Goal: Task Accomplishment & Management: Use online tool/utility

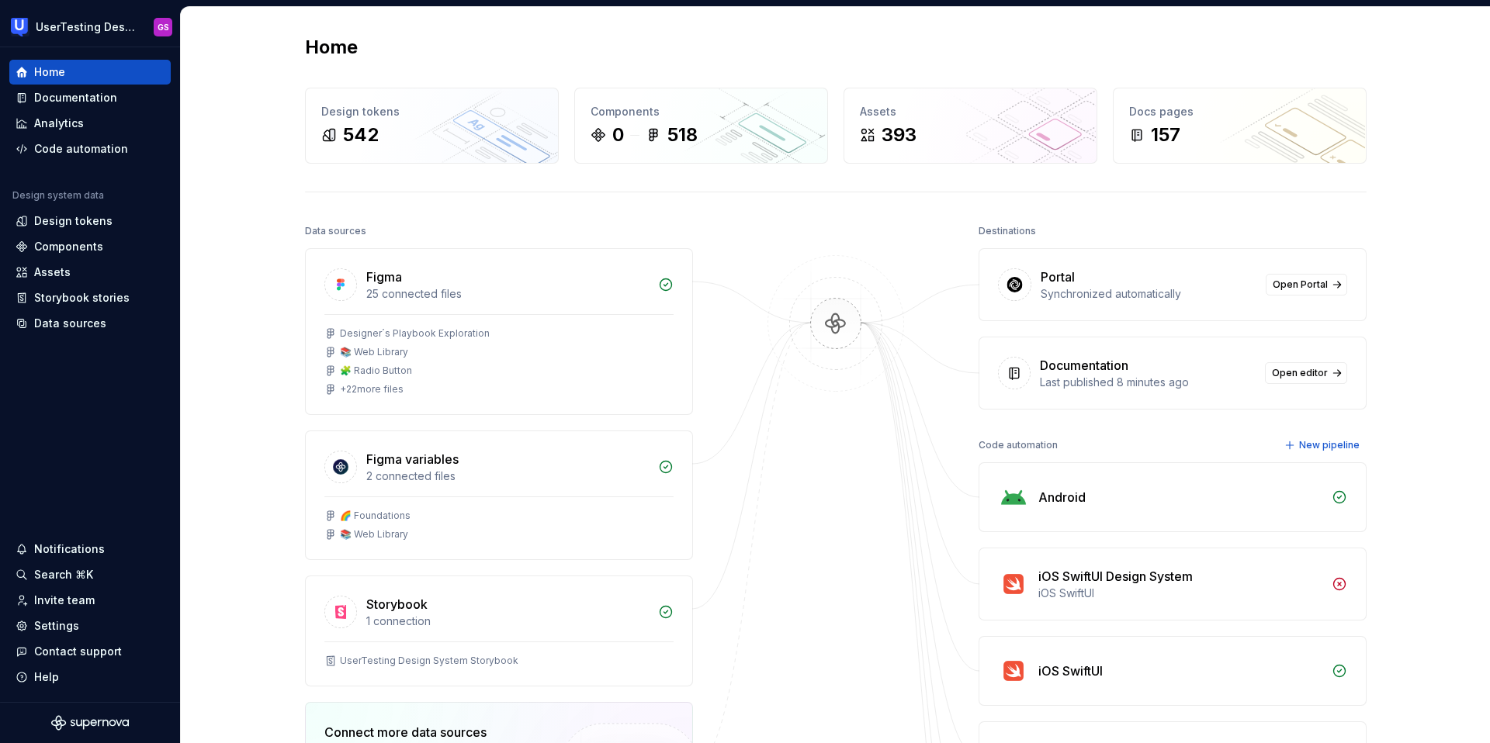
click at [251, 209] on div "Home Design tokens 542 Components 0 518 Assets 393 Docs pages 157 Data sources …" at bounding box center [835, 577] width 1309 height 1141
click at [87, 102] on div "Documentation" at bounding box center [75, 98] width 83 height 16
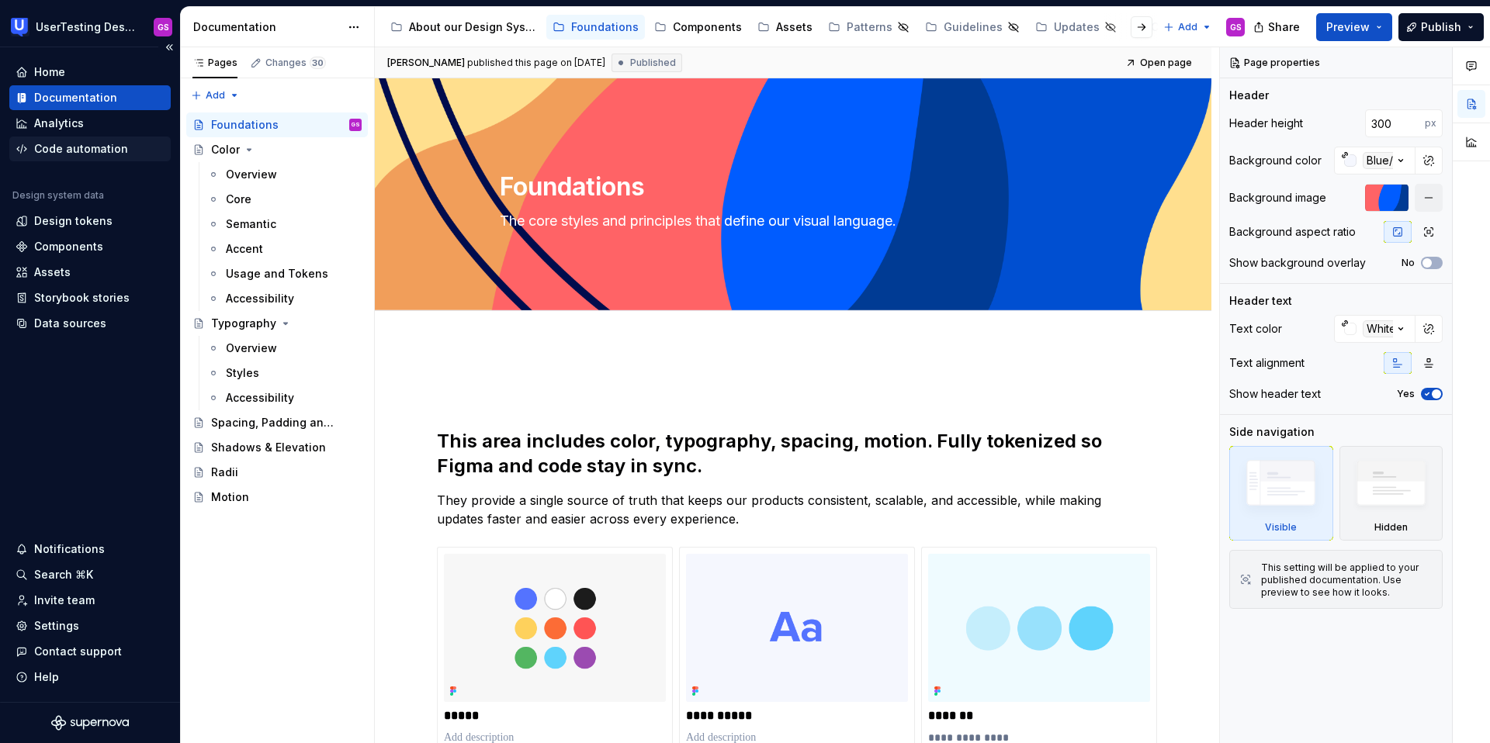
click at [64, 141] on div "Code automation" at bounding box center [81, 149] width 94 height 16
type textarea "*"
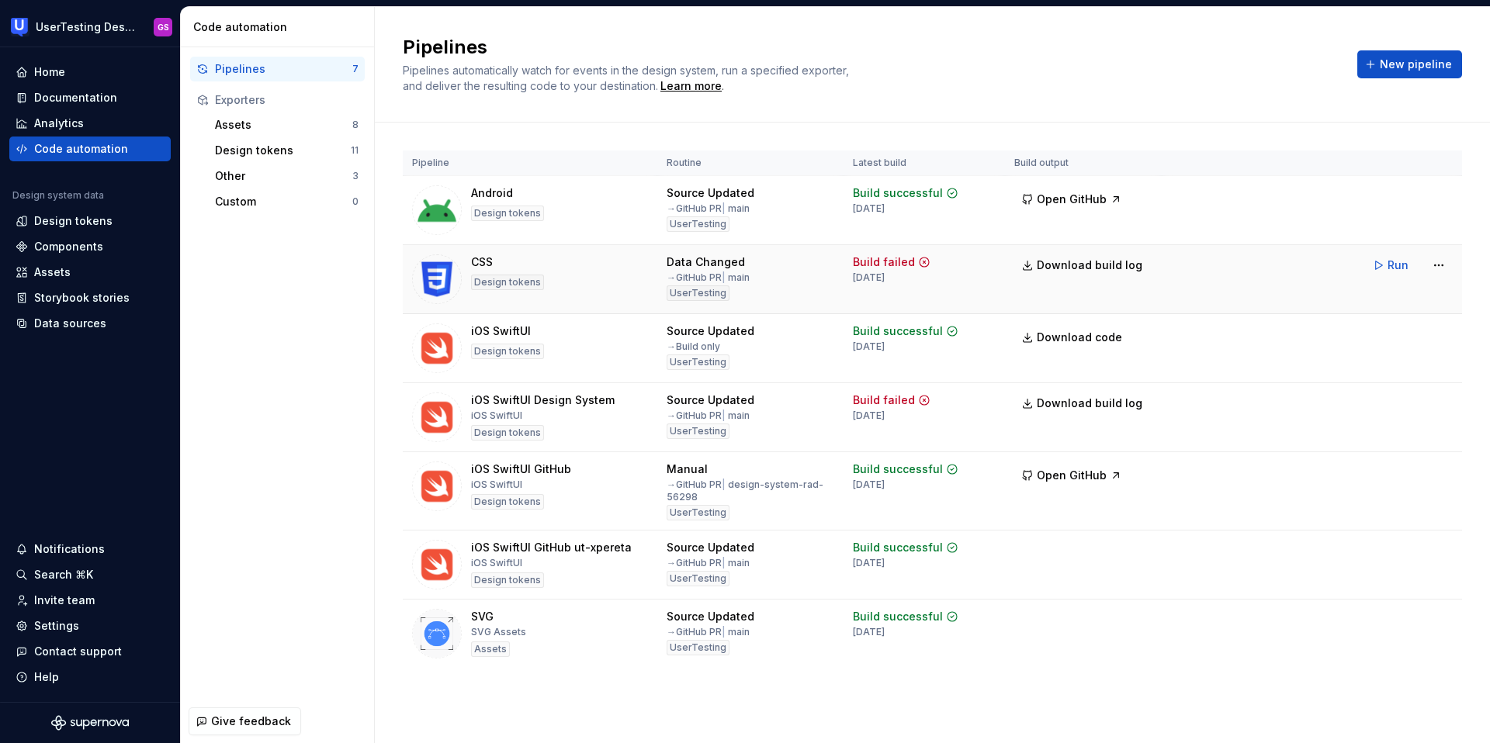
click at [918, 261] on icon at bounding box center [924, 262] width 12 height 12
click at [64, 622] on div "Settings" at bounding box center [56, 626] width 45 height 16
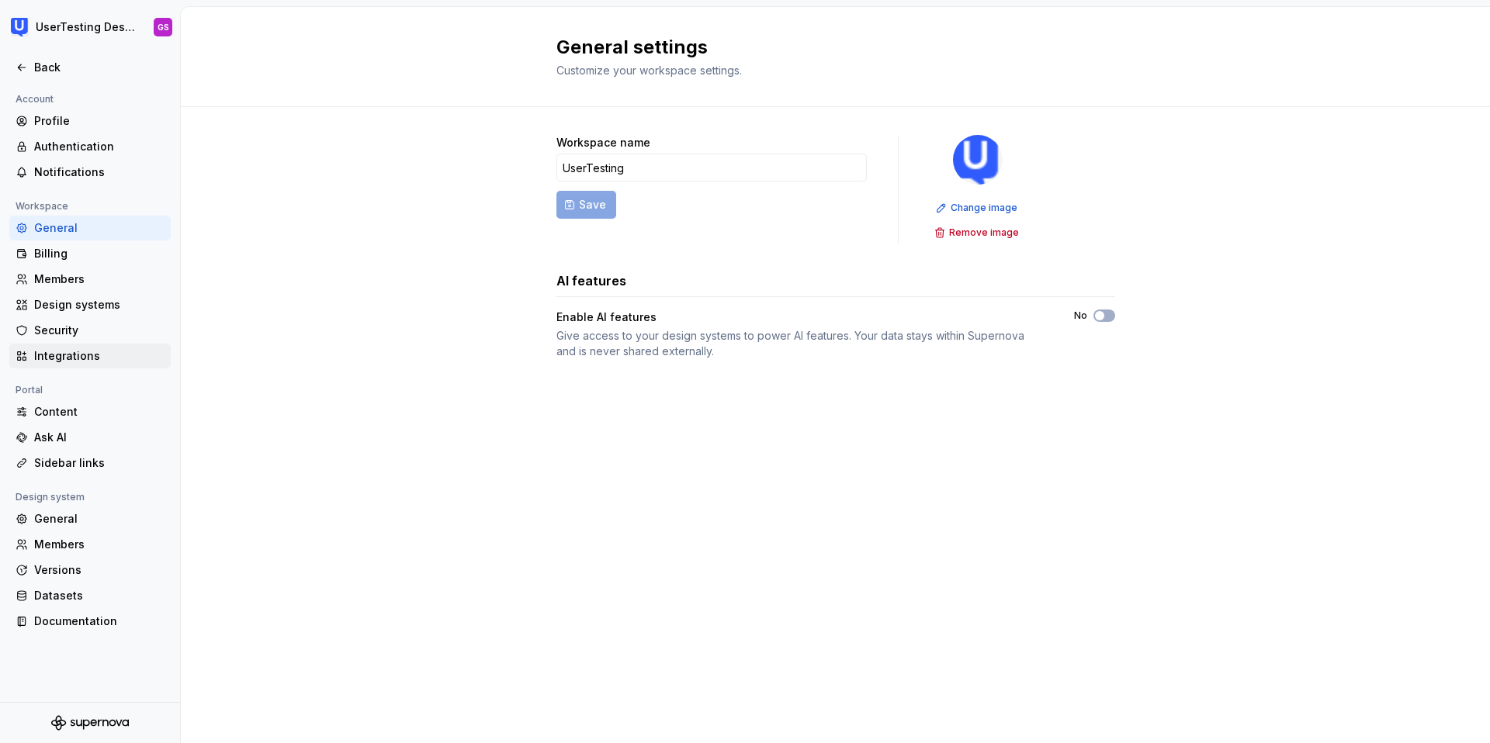
click at [79, 350] on div "Integrations" at bounding box center [99, 356] width 130 height 16
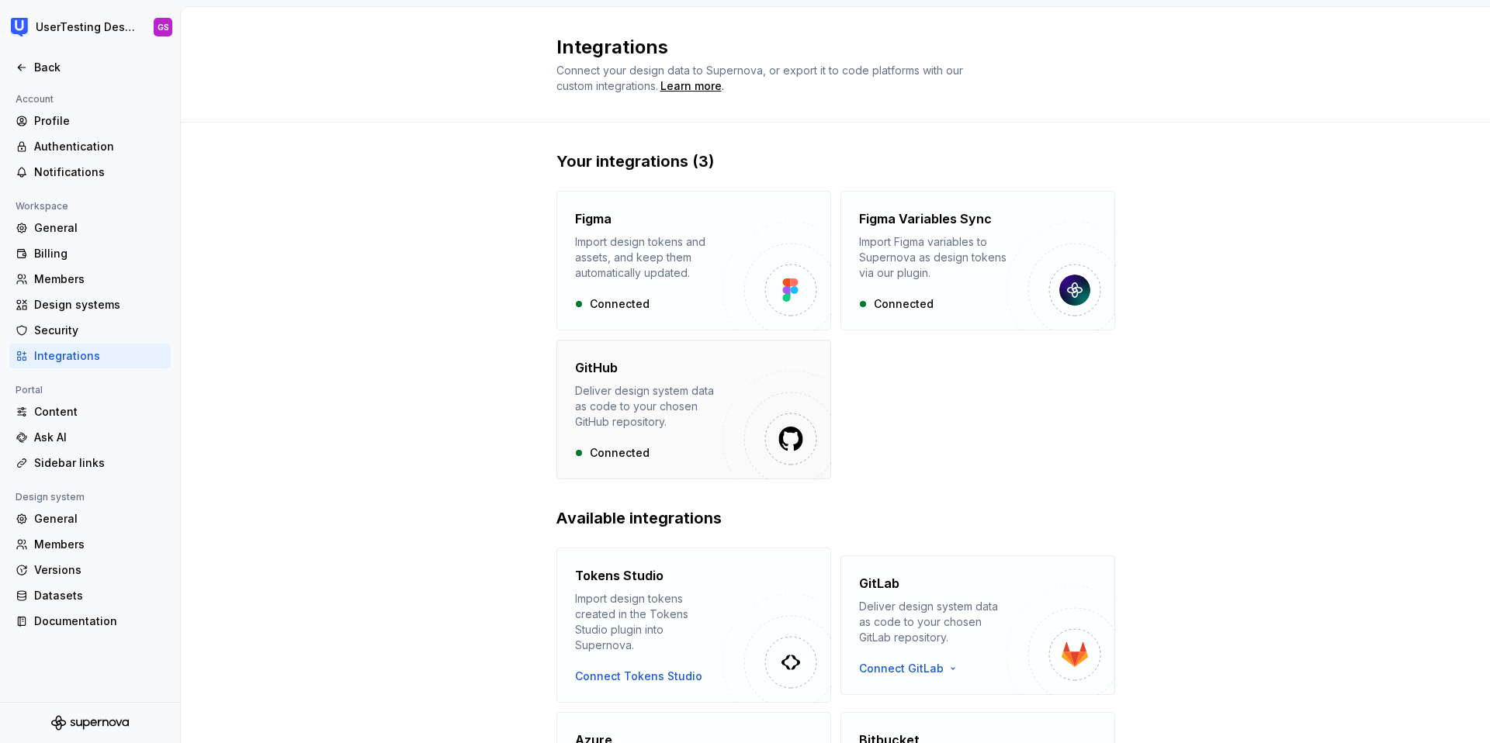
click at [716, 379] on div "GitHub Deliver design system data as code to your chosen GitHub repository." at bounding box center [648, 394] width 147 height 71
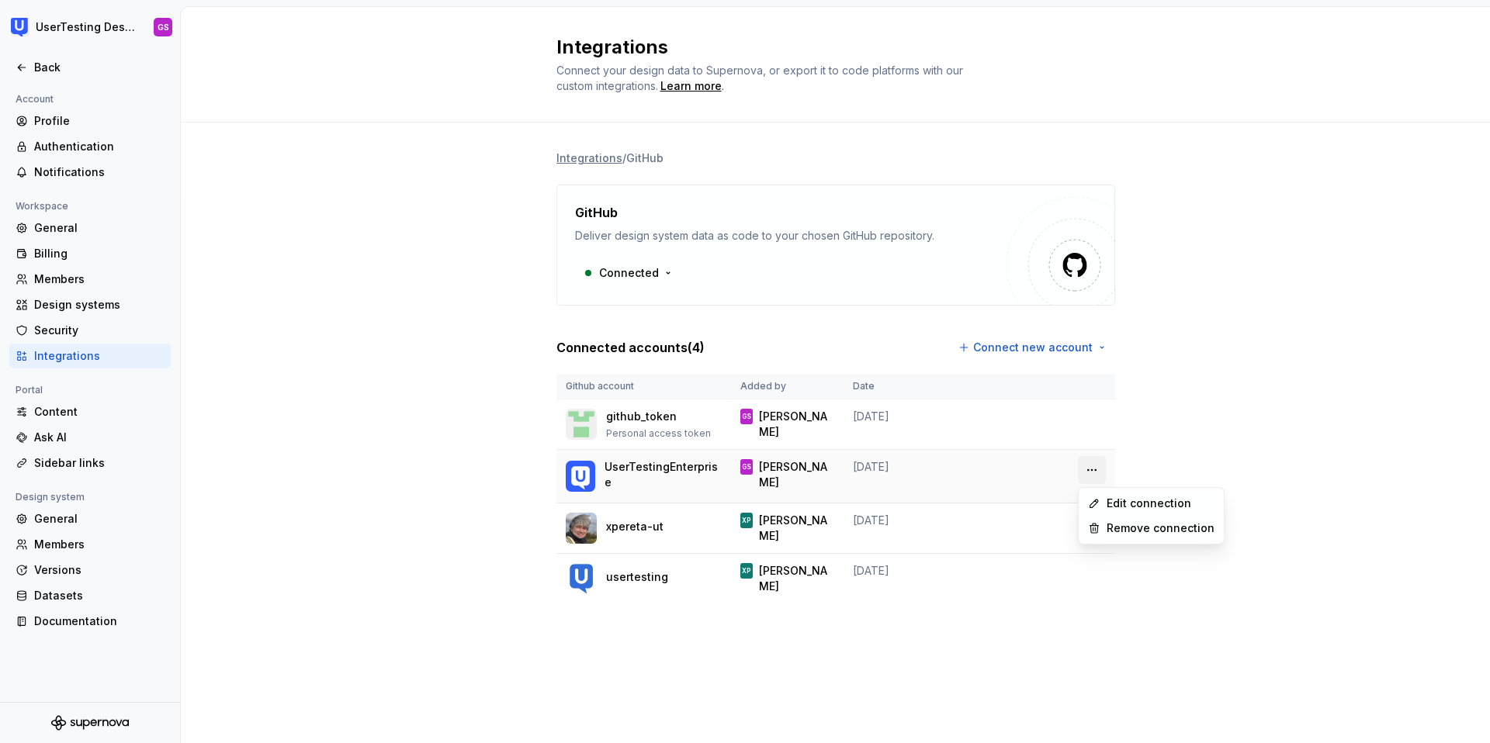
click at [1085, 470] on html "UserTesting Design System GS Back Account Profile Authentication Notifications …" at bounding box center [745, 371] width 1490 height 743
click at [1089, 428] on html "UserTesting Design System GS Back Account Profile Authentication Notifications …" at bounding box center [745, 371] width 1490 height 743
click at [1093, 420] on html "UserTesting Design System GS Back Account Profile Authentication Notifications …" at bounding box center [745, 371] width 1490 height 743
click at [658, 275] on html "UserTesting Design System GS Back Account Profile Authentication Notifications …" at bounding box center [745, 371] width 1490 height 743
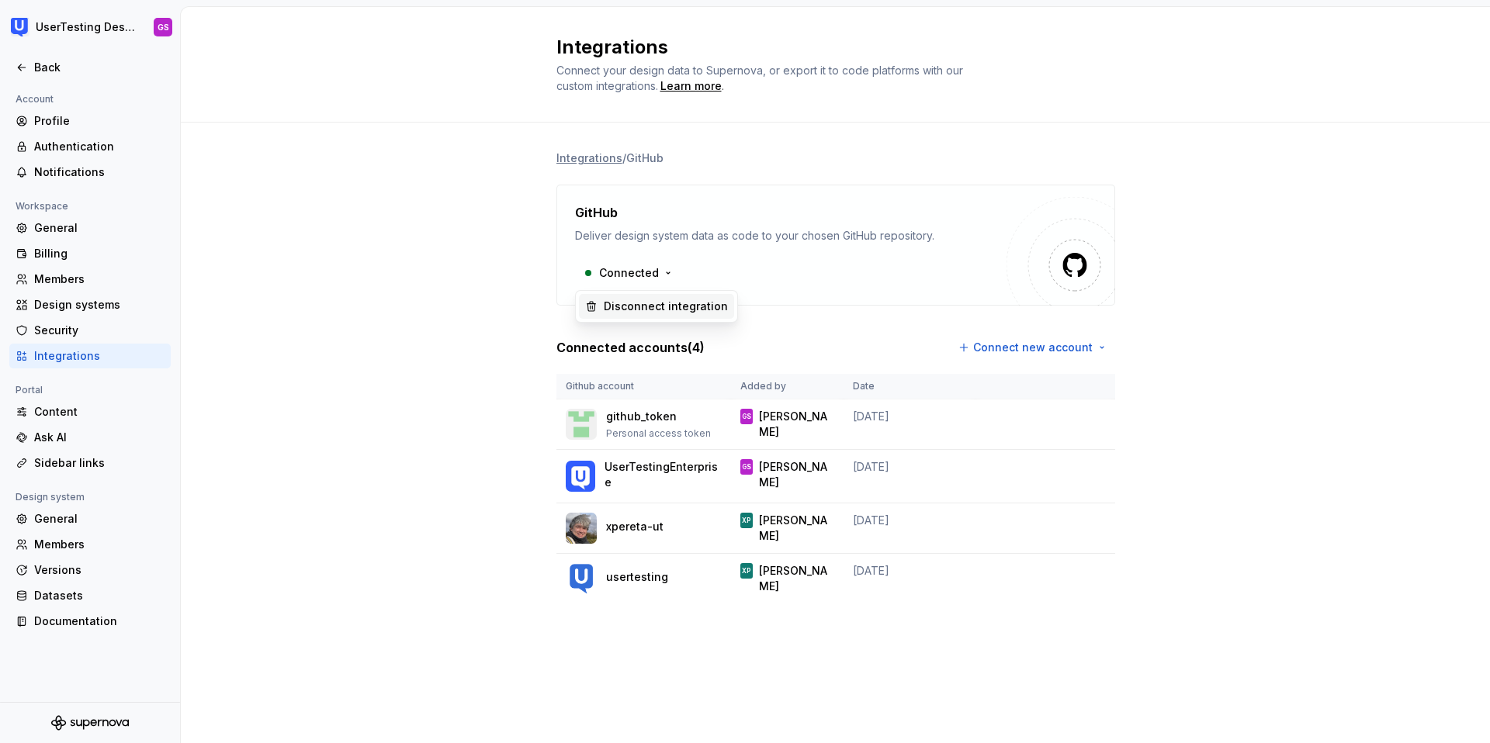
click at [641, 307] on div "Disconnect integration" at bounding box center [666, 307] width 124 height 16
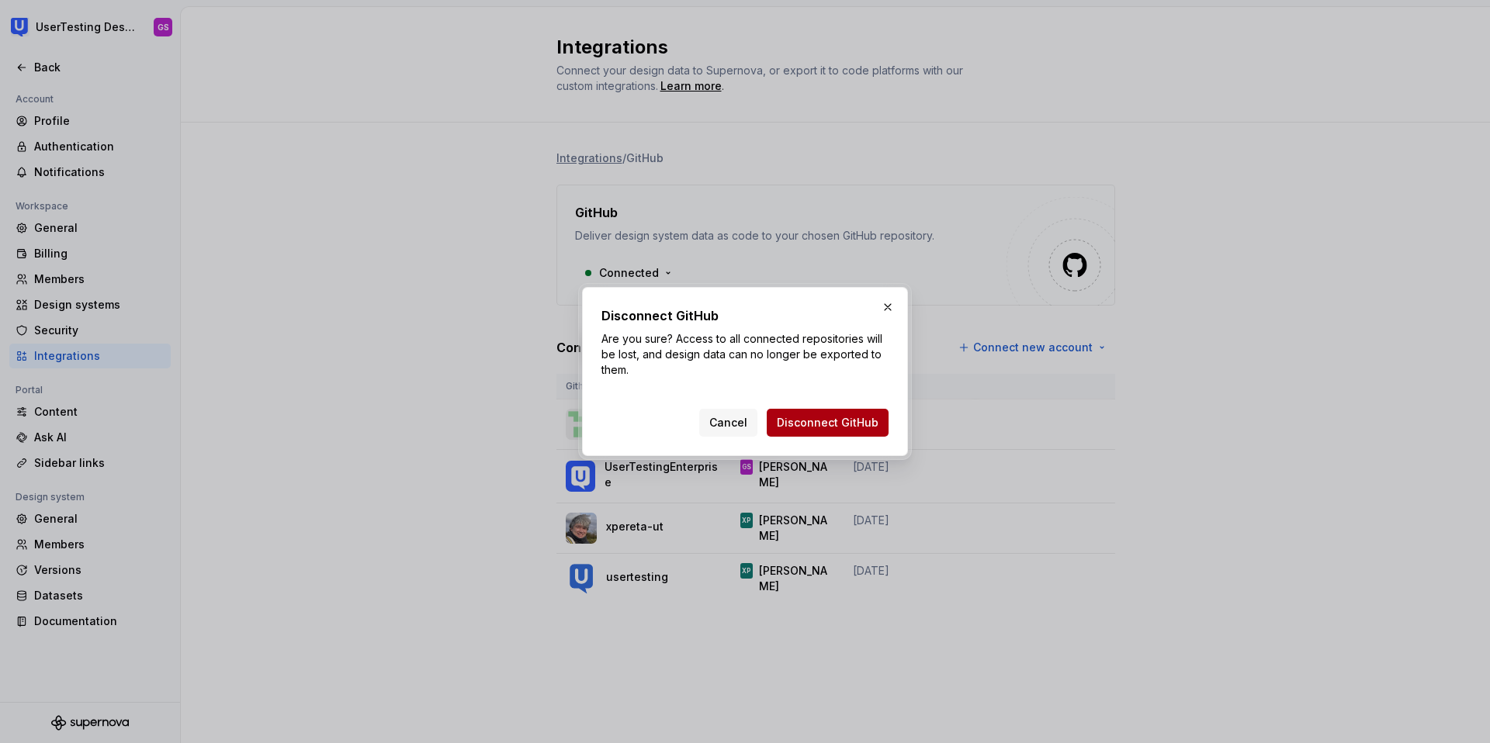
click at [820, 424] on span "Disconnect GitHub" at bounding box center [828, 423] width 102 height 16
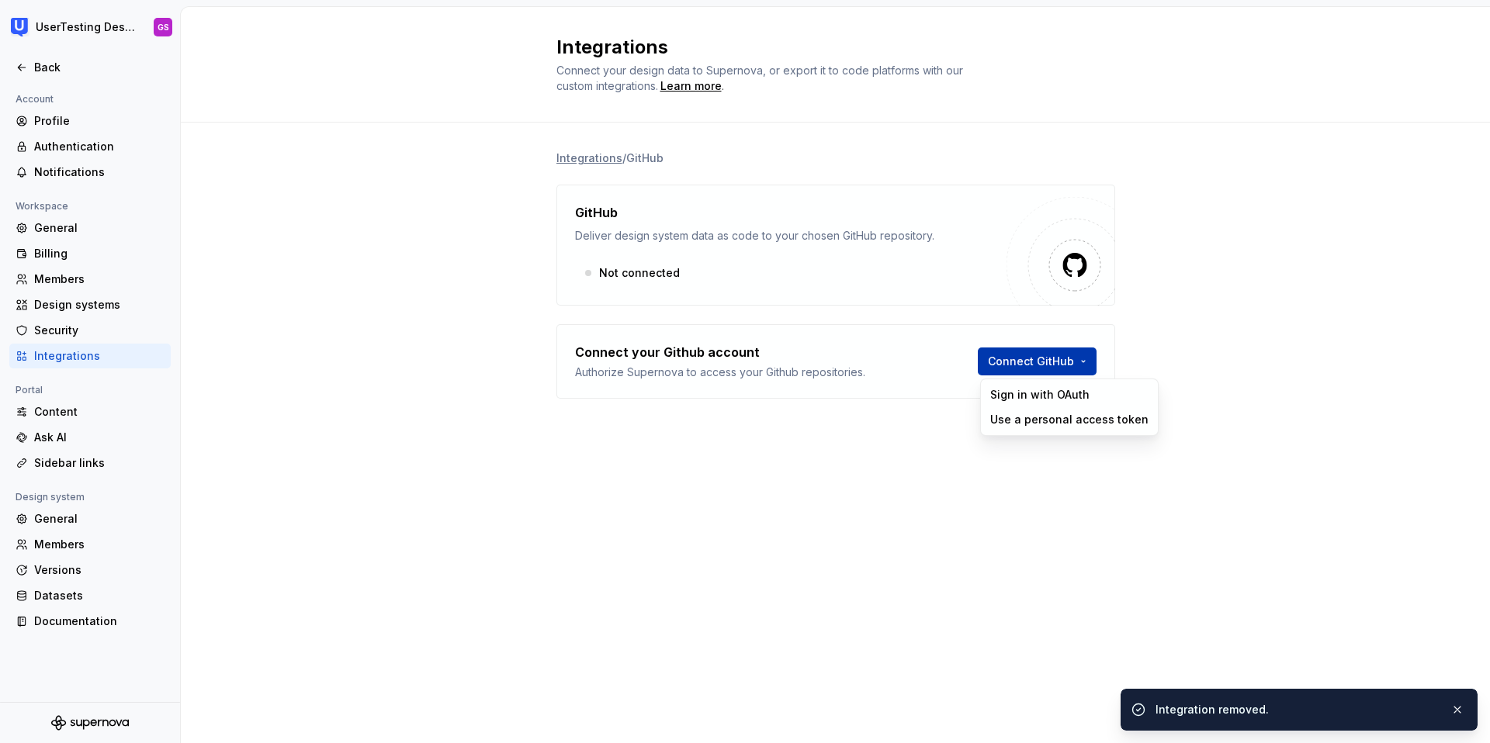
click at [1030, 358] on html "UserTesting Design System GS Back Account Profile Authentication Notifications …" at bounding box center [745, 371] width 1490 height 743
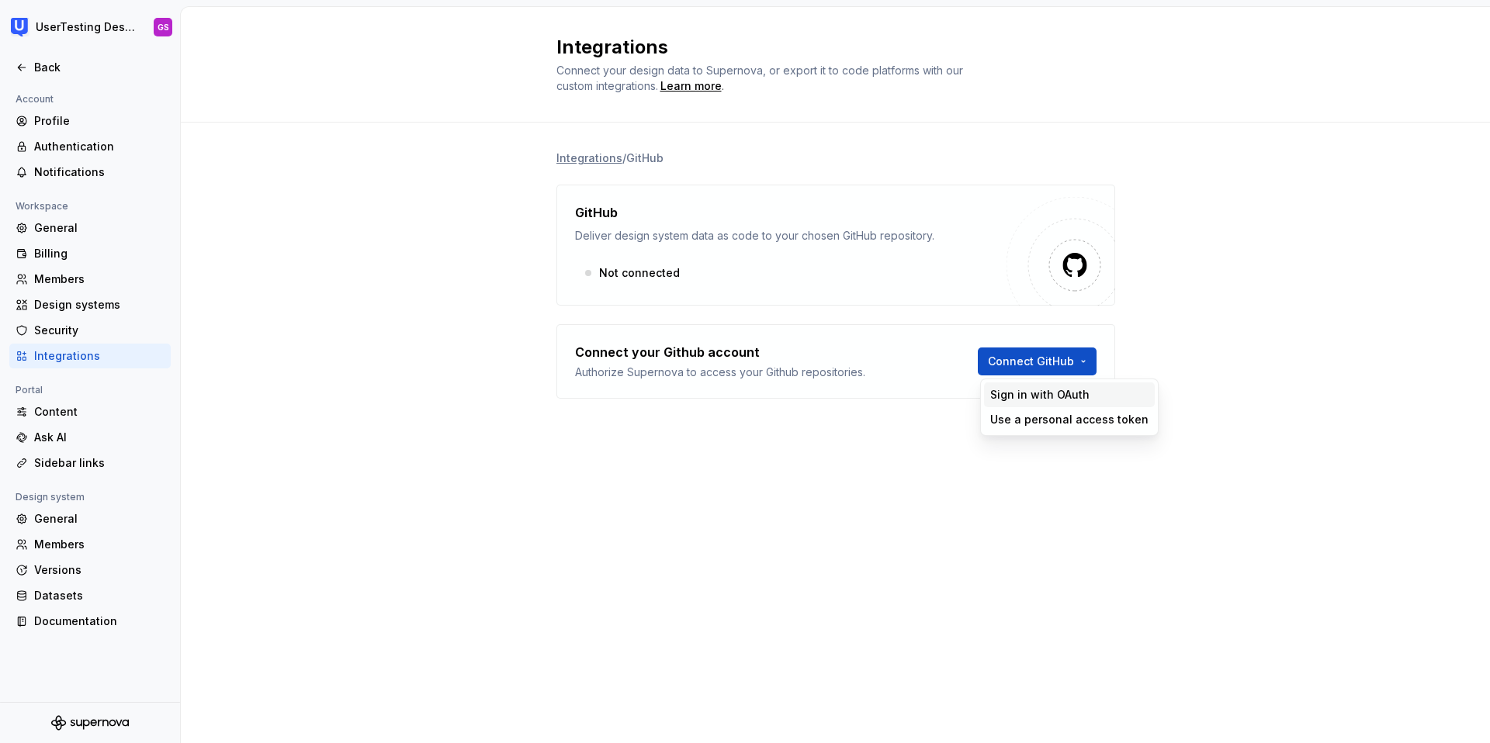
click at [1044, 400] on div "Sign in with OAuth" at bounding box center [1069, 395] width 158 height 16
click at [691, 259] on div "Not connected" at bounding box center [790, 273] width 431 height 28
click at [1020, 359] on html "UserTesting Design System GS Back Account Profile Authentication Notifications …" at bounding box center [745, 371] width 1490 height 743
click at [1050, 397] on div "Sign in with OAuth" at bounding box center [1069, 395] width 158 height 16
click at [1014, 370] on html "UserTesting Design System GS Back Account Profile Authentication Notifications …" at bounding box center [745, 371] width 1490 height 743
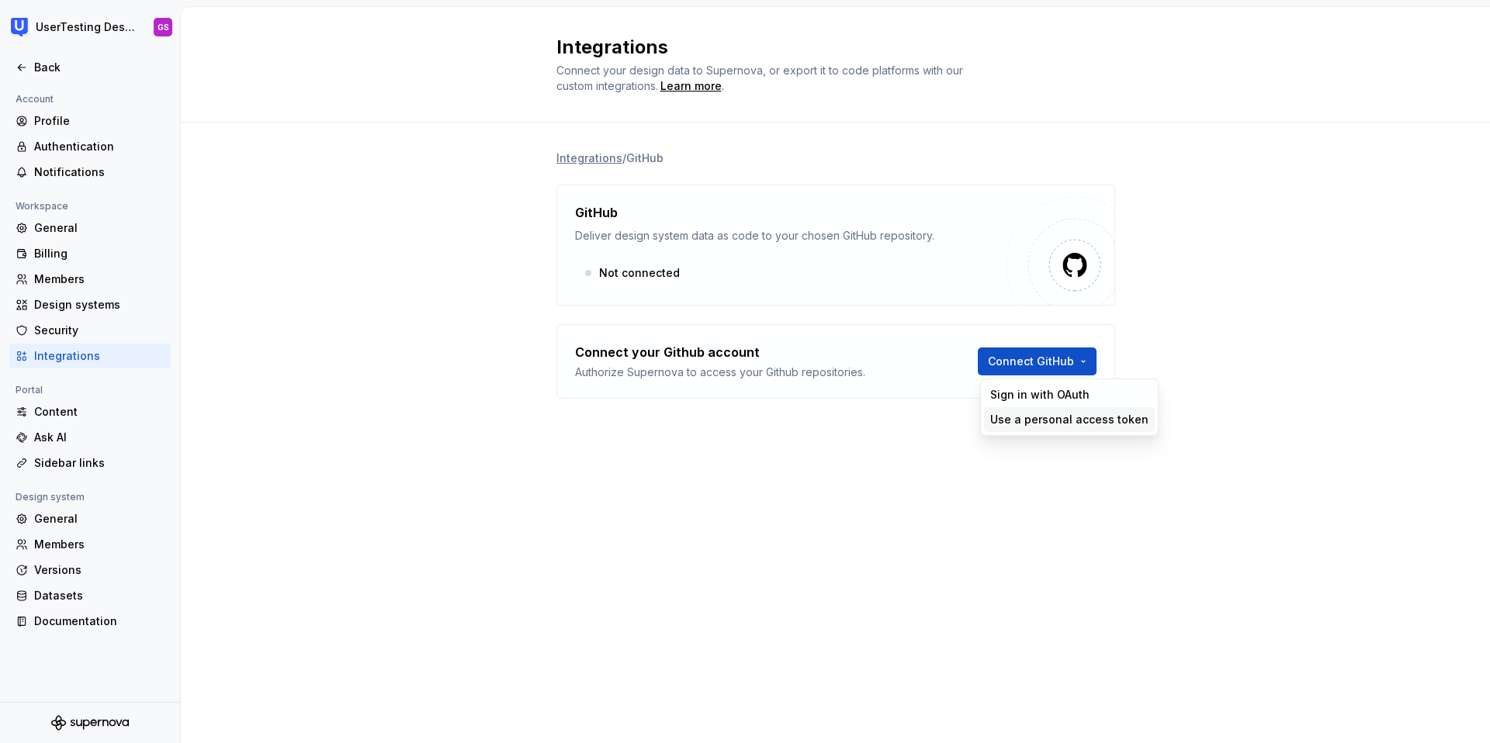
click at [1052, 424] on div "Use a personal access token" at bounding box center [1069, 420] width 158 height 16
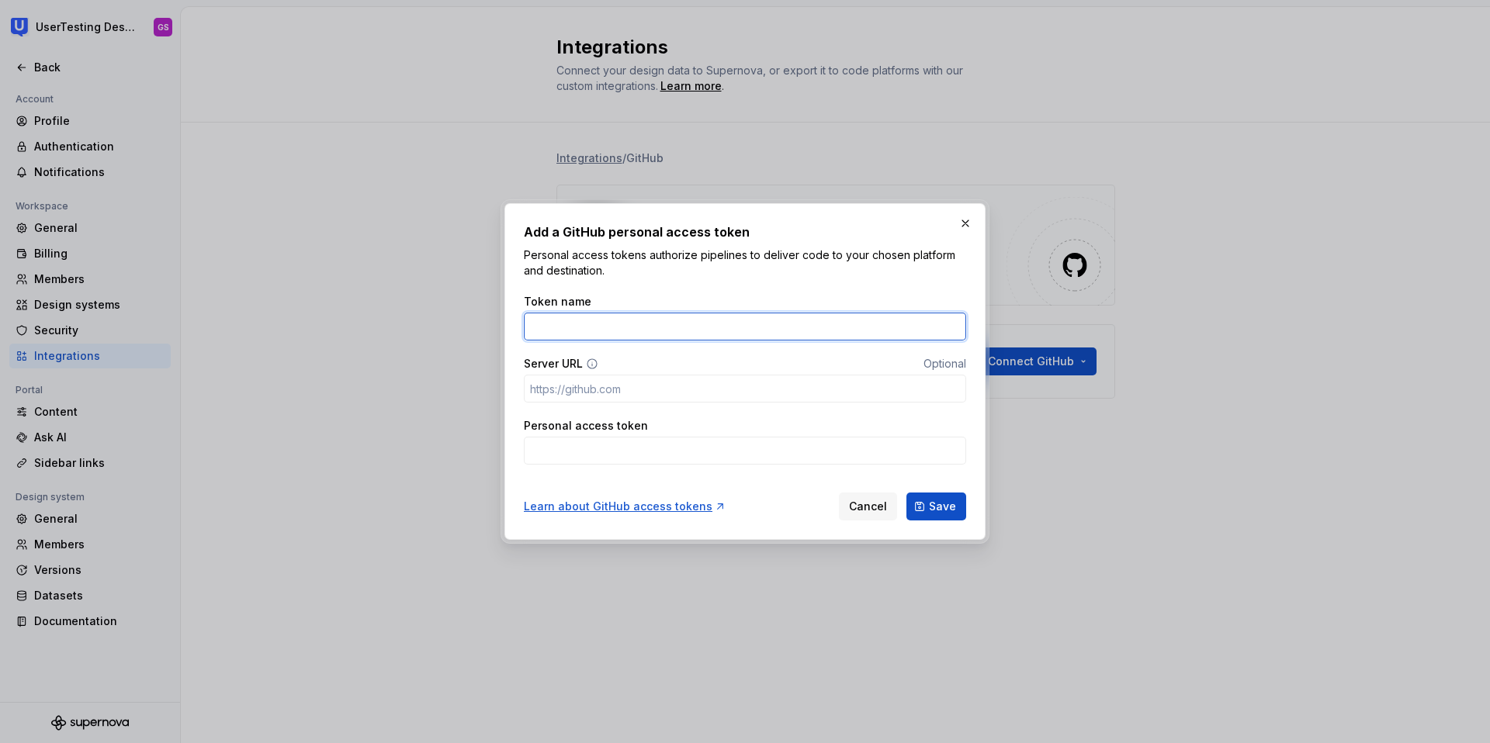
click at [701, 322] on input "Token name" at bounding box center [745, 327] width 442 height 28
drag, startPoint x: 674, startPoint y: 319, endPoint x: 687, endPoint y: 334, distance: 20.4
click at [687, 334] on input "personal access token" at bounding box center [745, 327] width 442 height 28
type input "S"
type input "H"
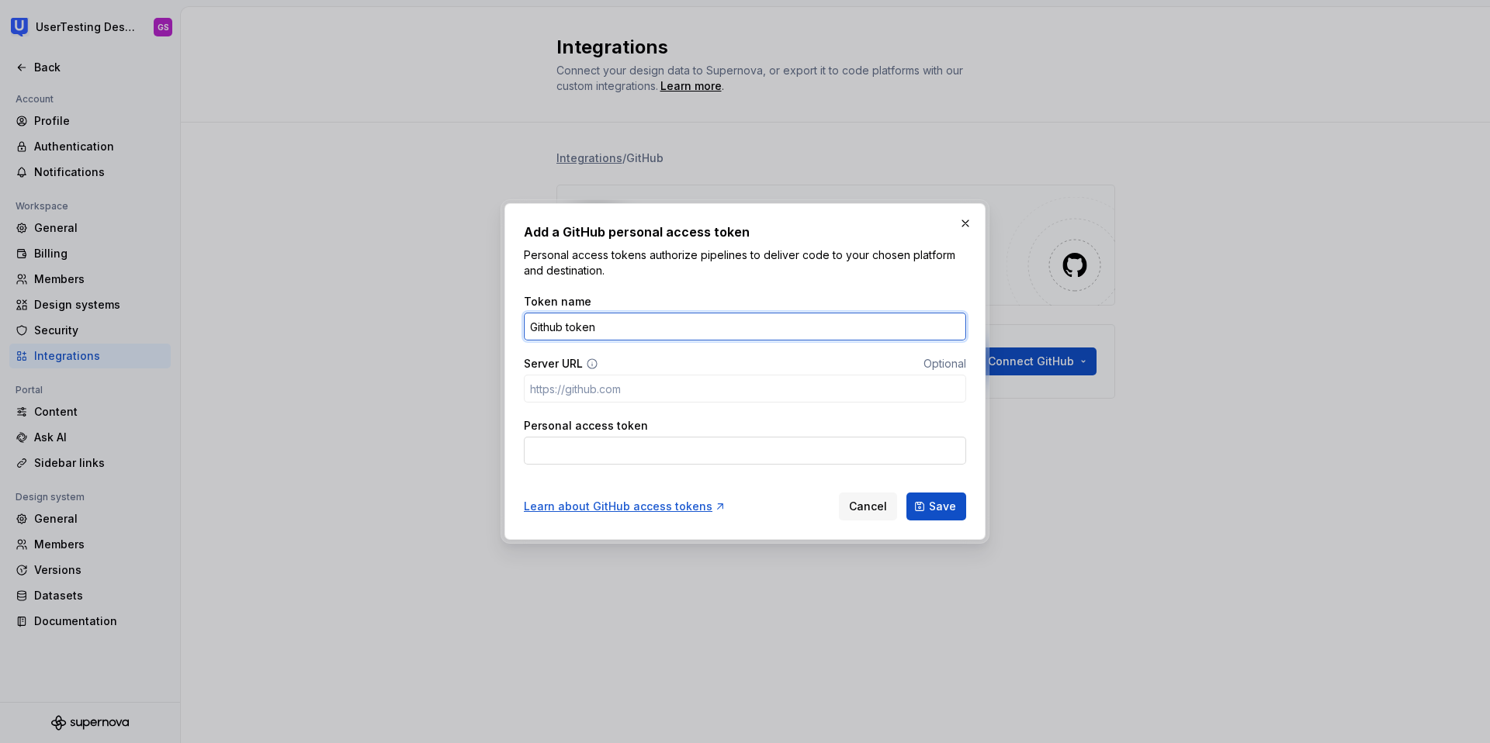
type input "Github token"
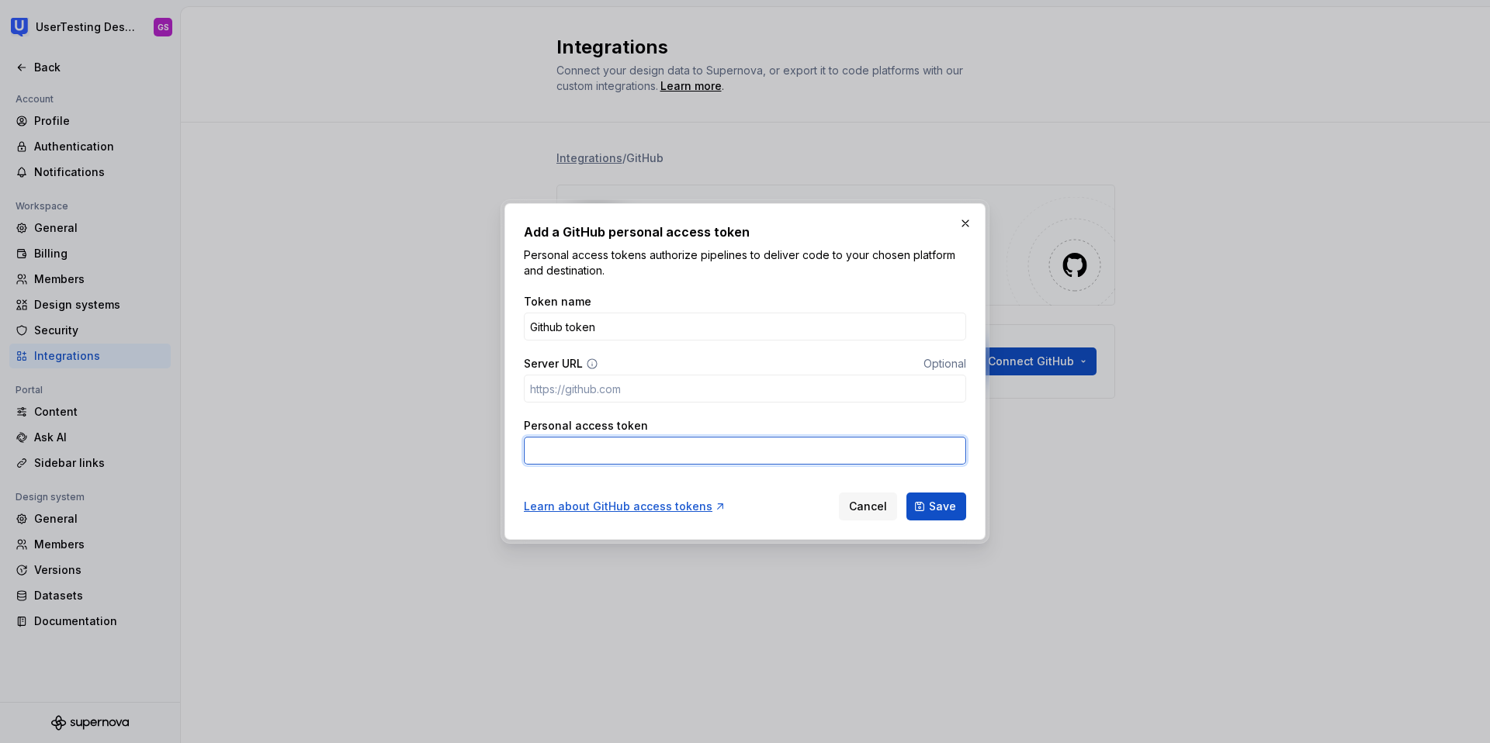
click at [625, 439] on input "Personal access token" at bounding box center [745, 451] width 442 height 28
paste input "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"
type input "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"
click at [932, 508] on span "Save" at bounding box center [942, 507] width 27 height 16
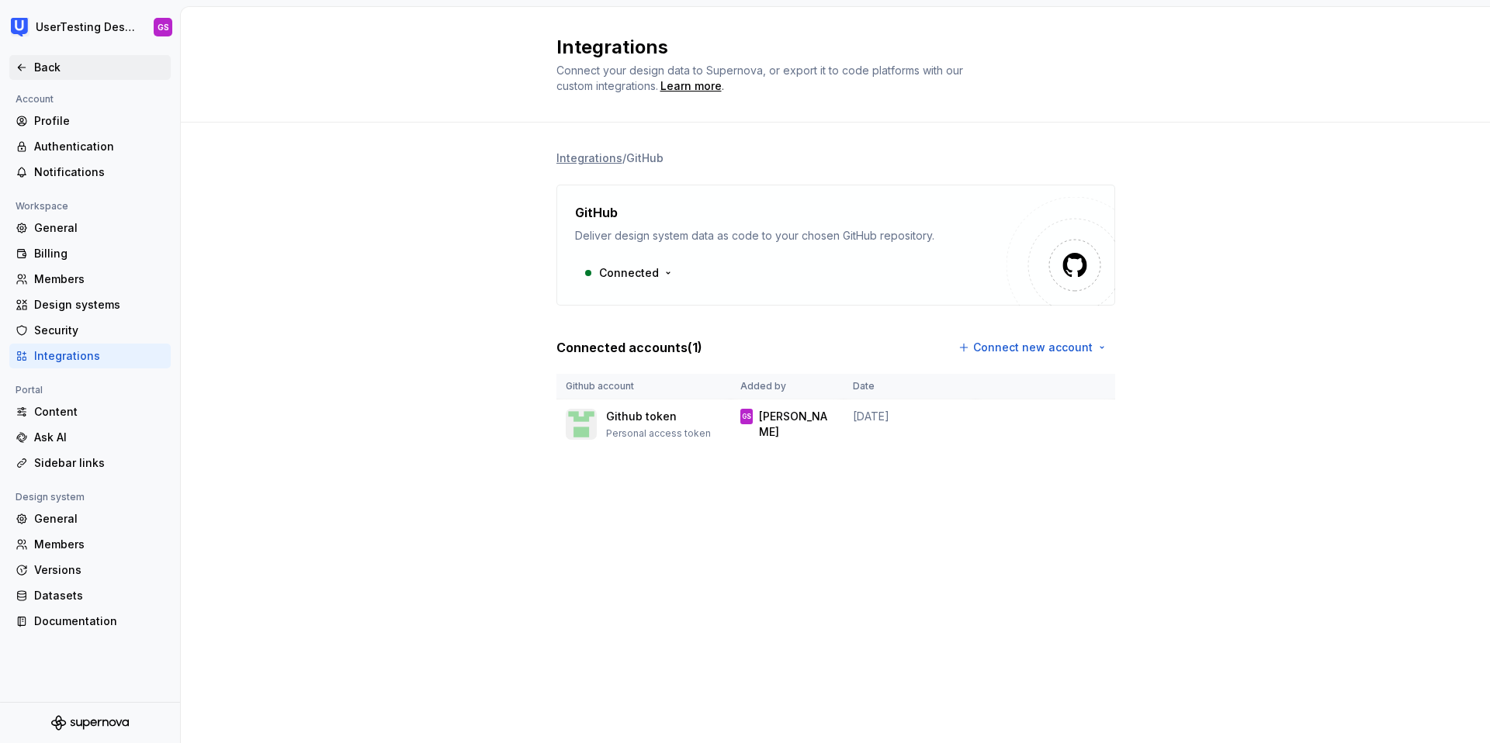
click at [44, 68] on div "Back" at bounding box center [99, 68] width 130 height 16
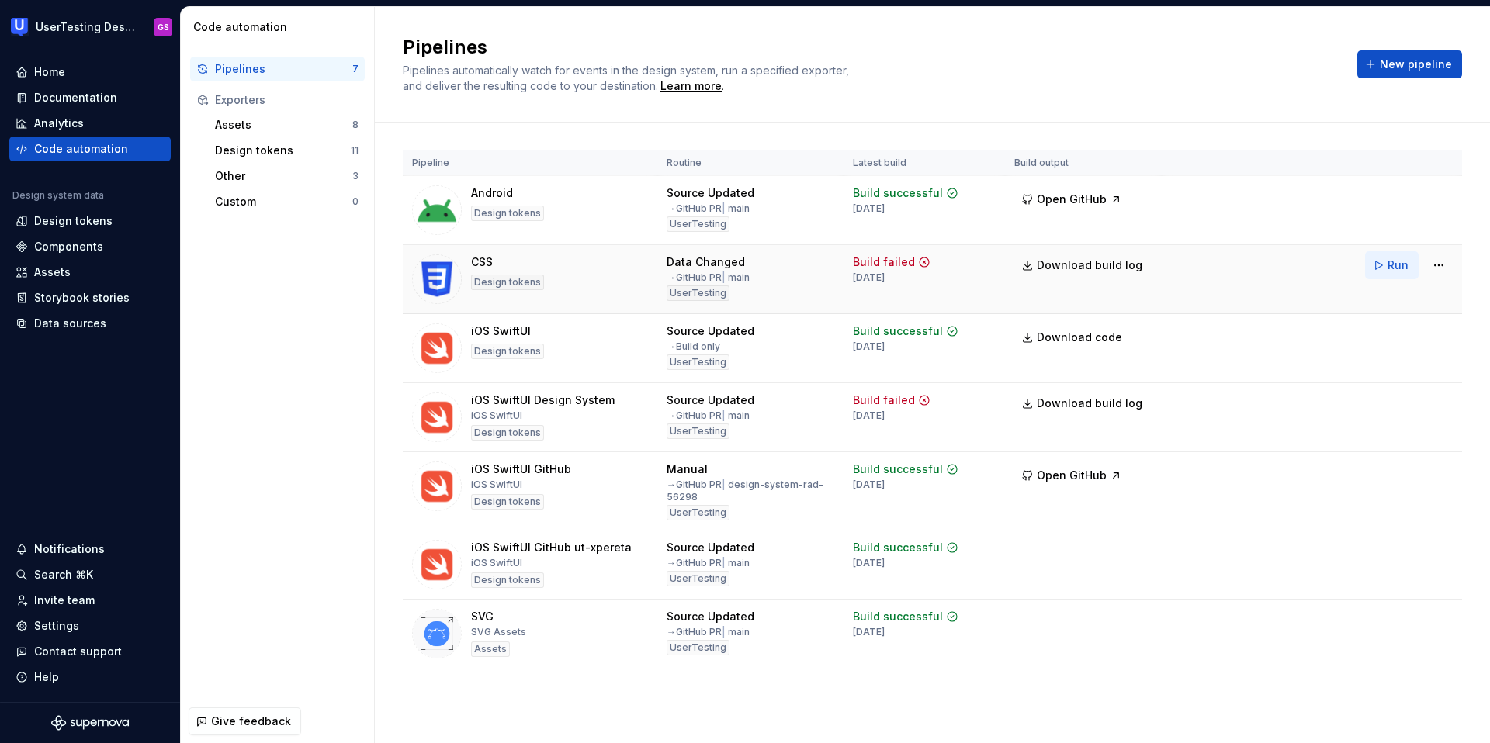
click at [1378, 264] on button "Run" at bounding box center [1392, 265] width 54 height 28
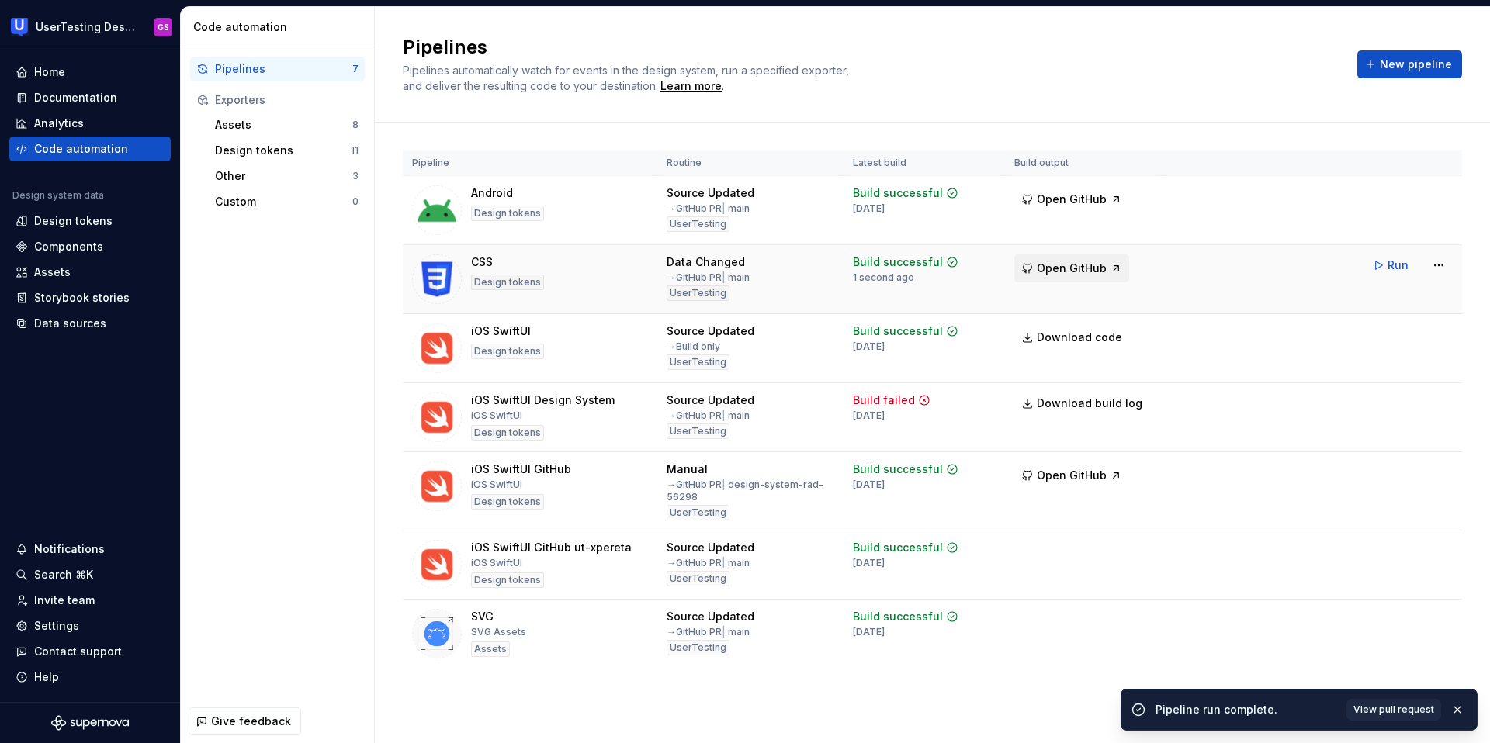
click at [1100, 270] on span "Open GitHub" at bounding box center [1072, 269] width 70 height 16
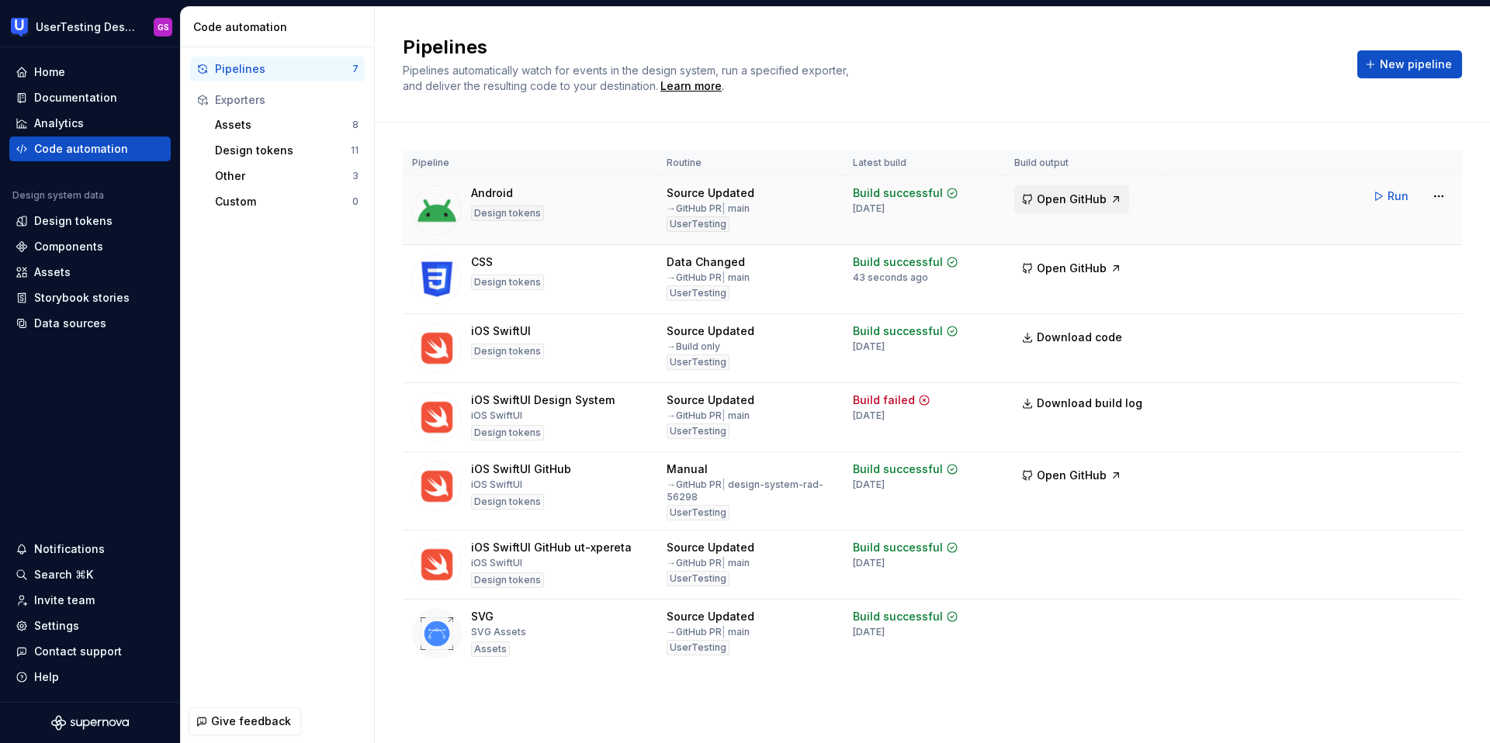
click at [1090, 194] on span "Open GitHub" at bounding box center [1072, 200] width 70 height 16
click at [1070, 269] on span "Open GitHub" at bounding box center [1072, 269] width 70 height 16
click at [1443, 268] on html "UserTesting Design System GS Home Documentation Analytics Code automation Desig…" at bounding box center [745, 371] width 1490 height 743
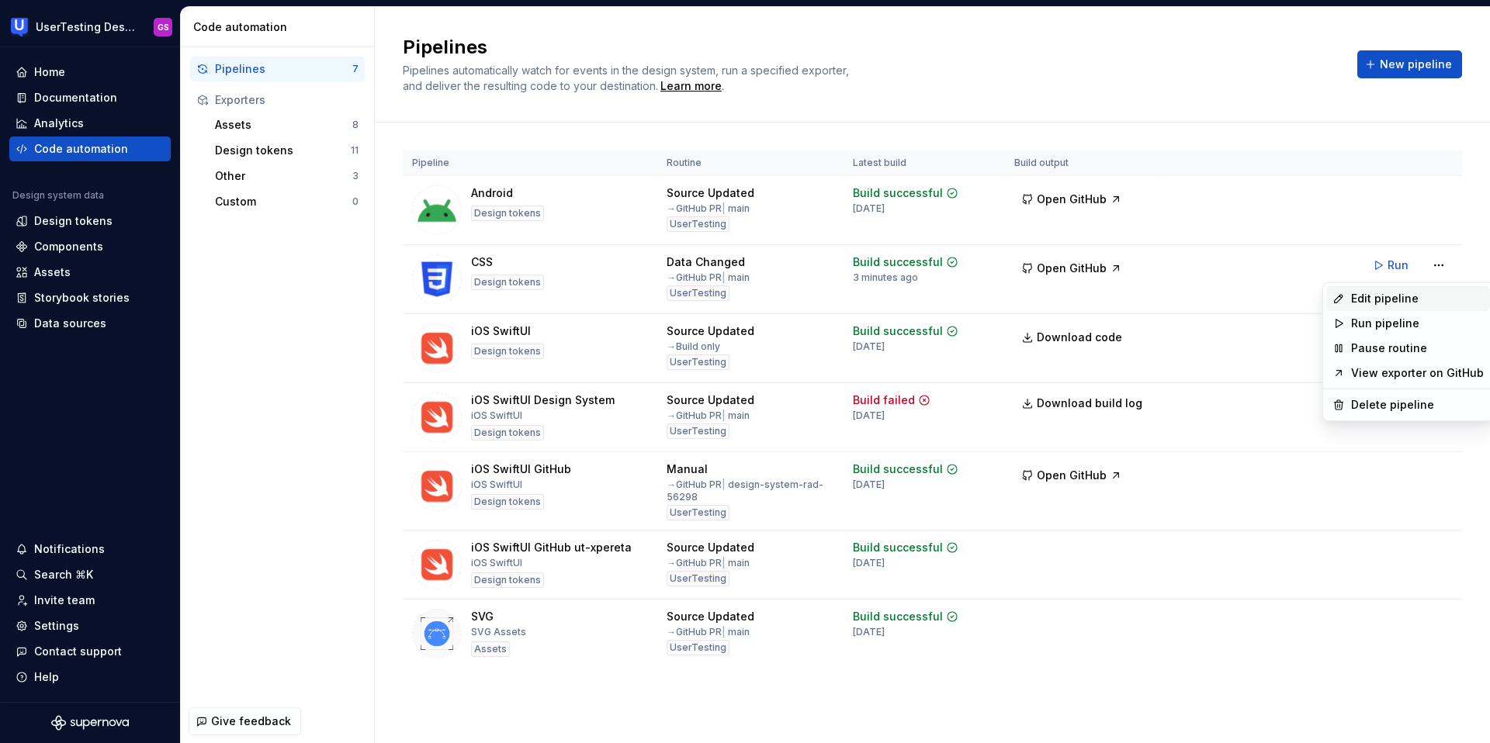
click at [1399, 302] on div "Edit pipeline" at bounding box center [1417, 299] width 133 height 16
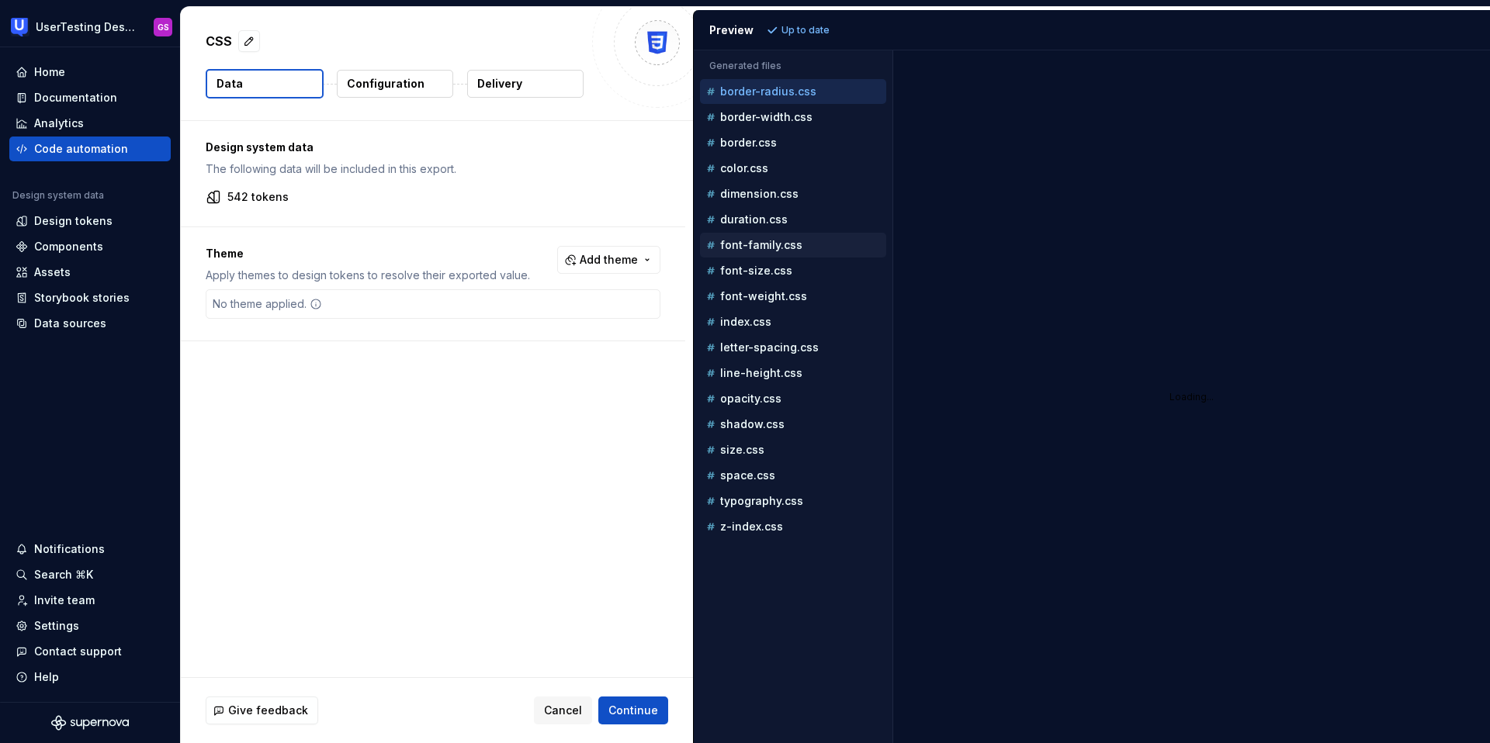
click at [765, 250] on p "font-family.css" at bounding box center [761, 245] width 82 height 12
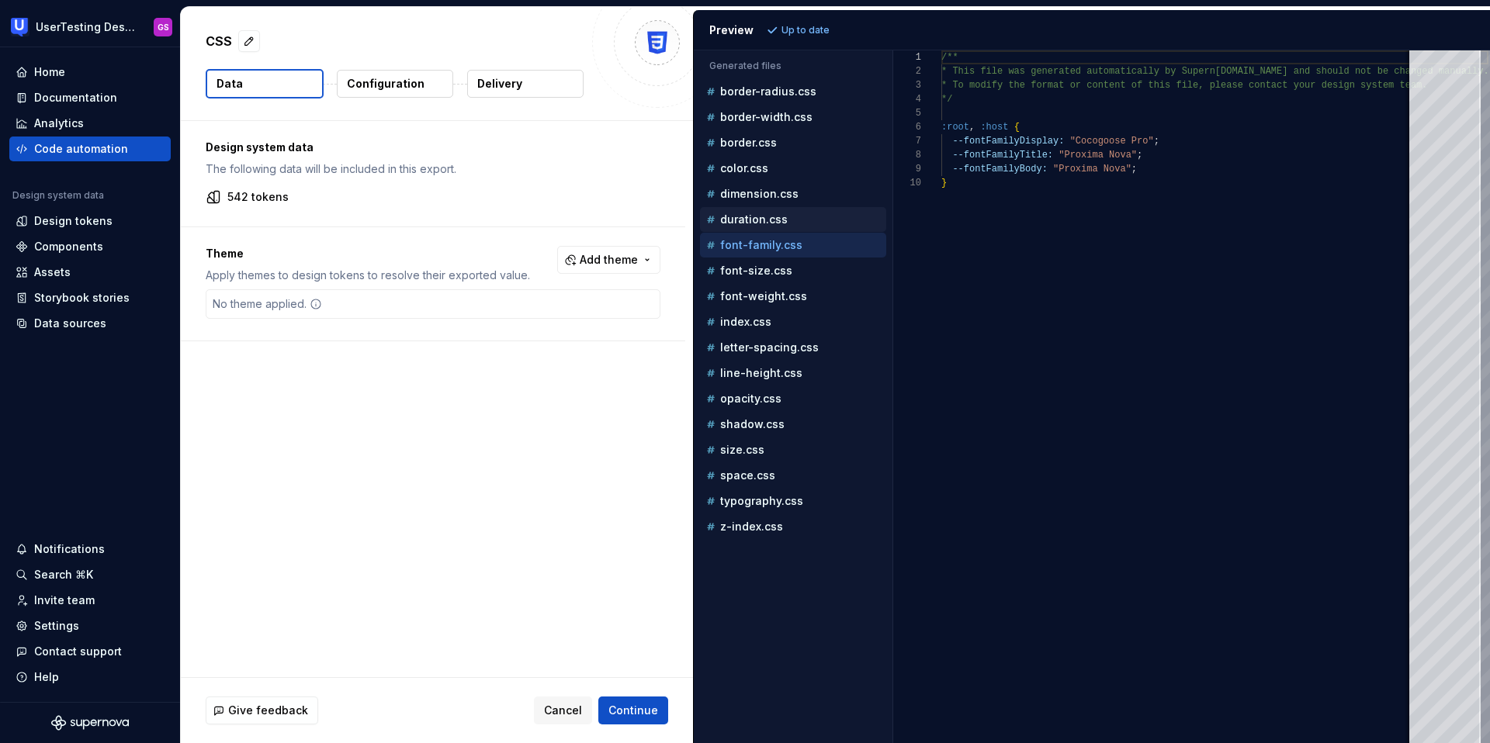
click at [765, 219] on p "duration.css" at bounding box center [754, 219] width 68 height 12
type textarea "**********"
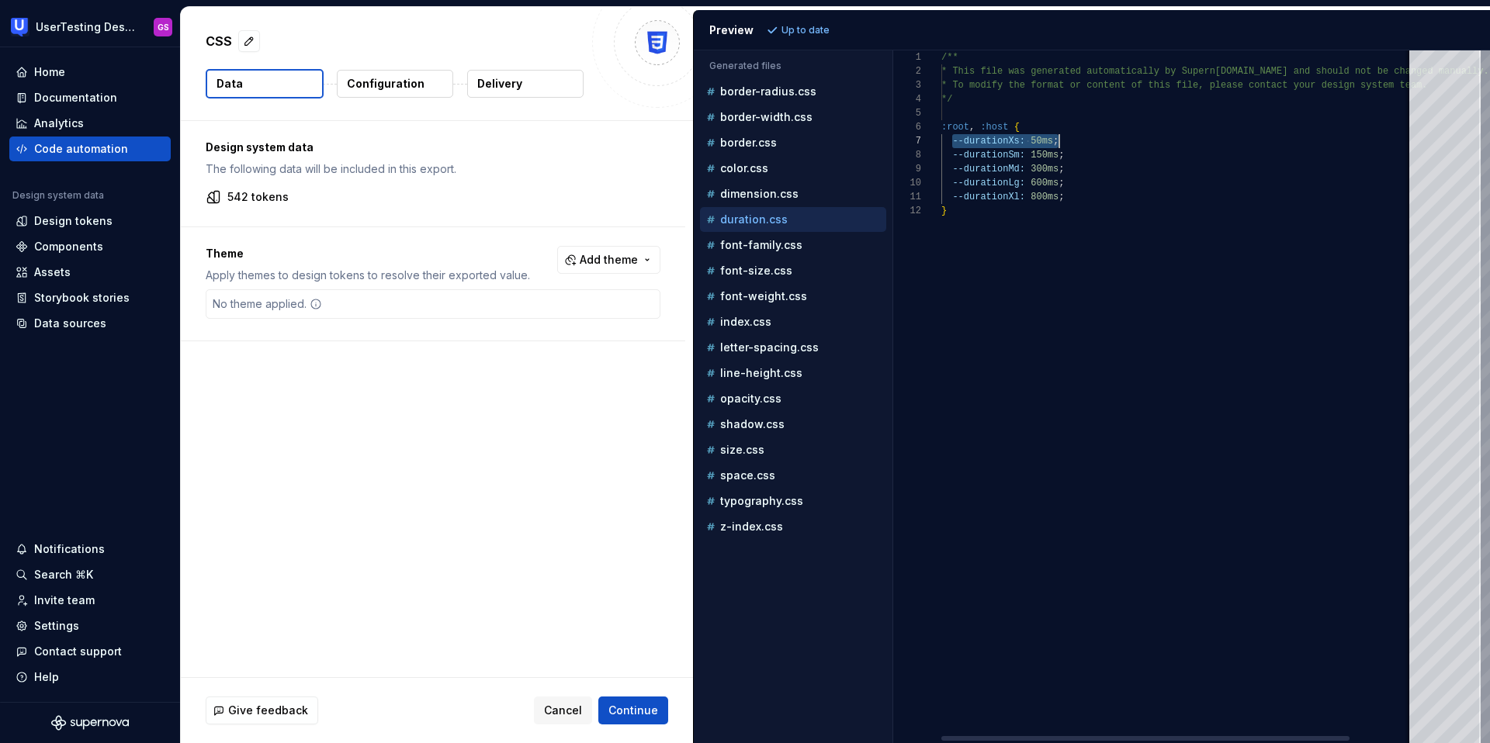
scroll to position [84, 113]
drag, startPoint x: 952, startPoint y: 142, endPoint x: 1053, endPoint y: 138, distance: 101.0
click at [1053, 138] on div "/** * This file was generated automatically by Supern ova.io and should not be …" at bounding box center [1214, 396] width 547 height 693
